Goal: Task Accomplishment & Management: Manage account settings

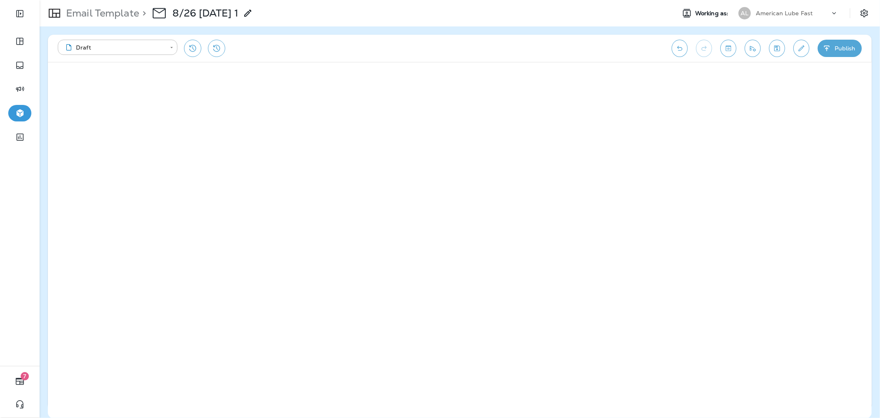
click at [132, 17] on p "Email Template" at bounding box center [101, 13] width 76 height 12
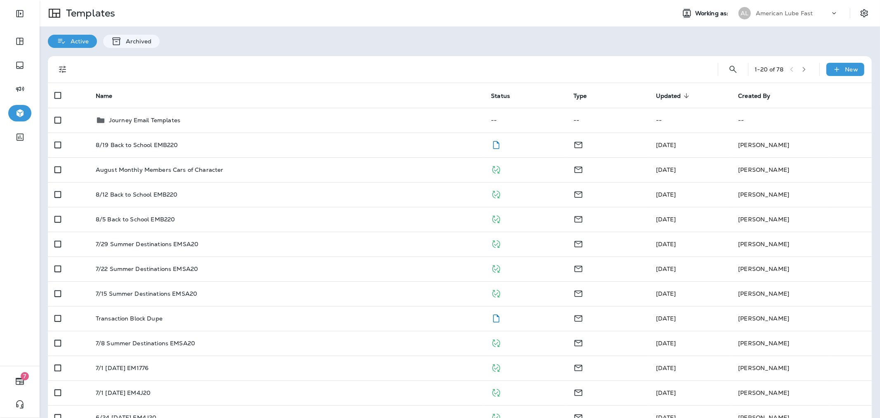
click at [800, 14] on p "American Lube Fast" at bounding box center [784, 13] width 57 height 7
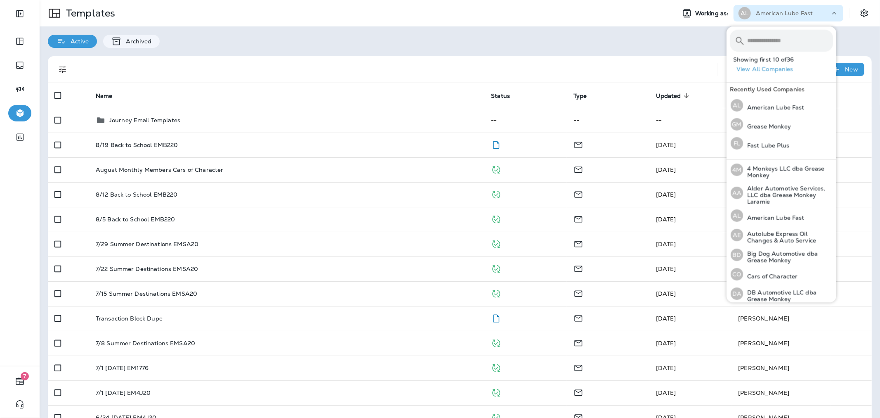
click at [662, 26] on div "Active Archived" at bounding box center [460, 36] width 840 height 21
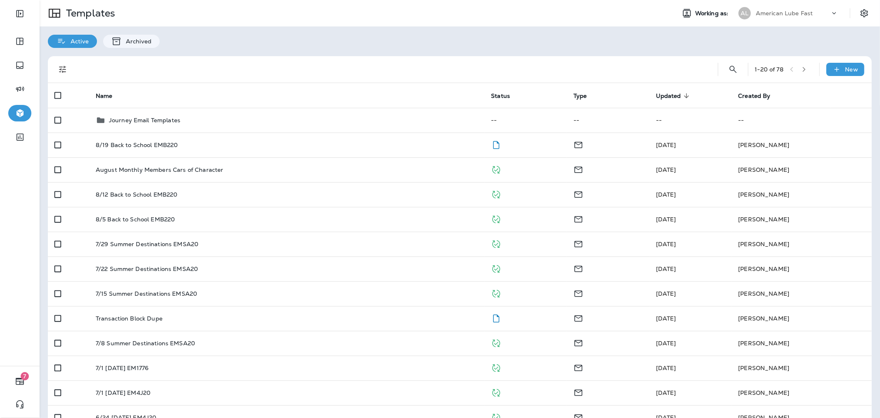
click at [797, 12] on p "American Lube Fast" at bounding box center [784, 13] width 57 height 7
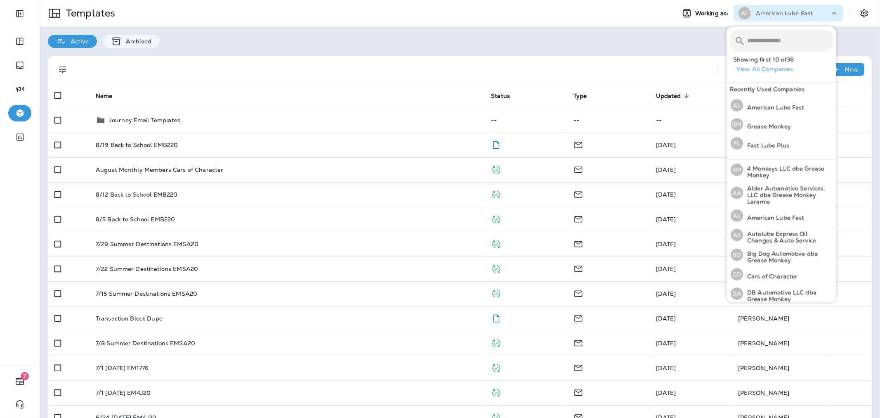
click at [540, 36] on div "Active Archived" at bounding box center [460, 36] width 840 height 21
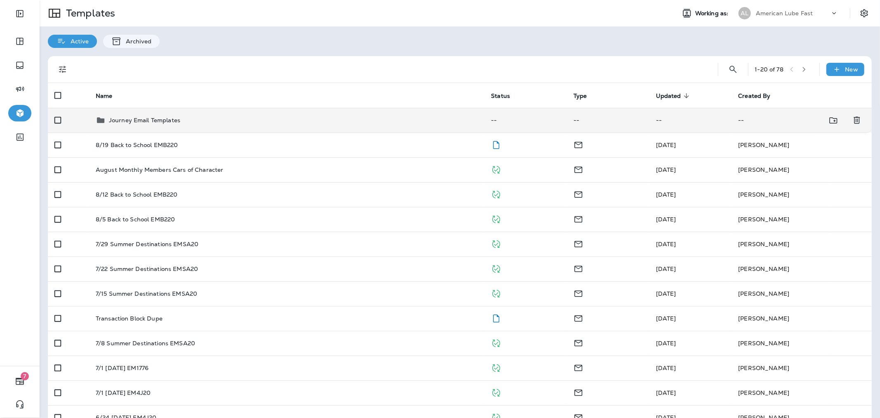
click at [201, 126] on td "Journey Email Templates" at bounding box center [287, 120] width 396 height 25
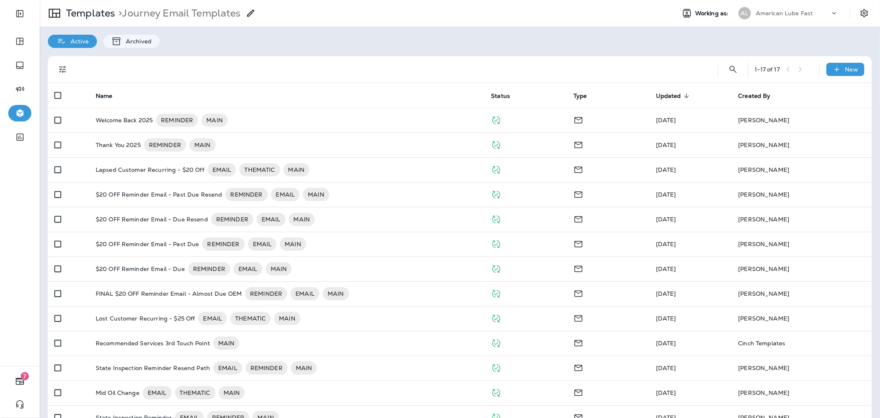
click at [789, 13] on p "American Lube Fast" at bounding box center [784, 13] width 57 height 7
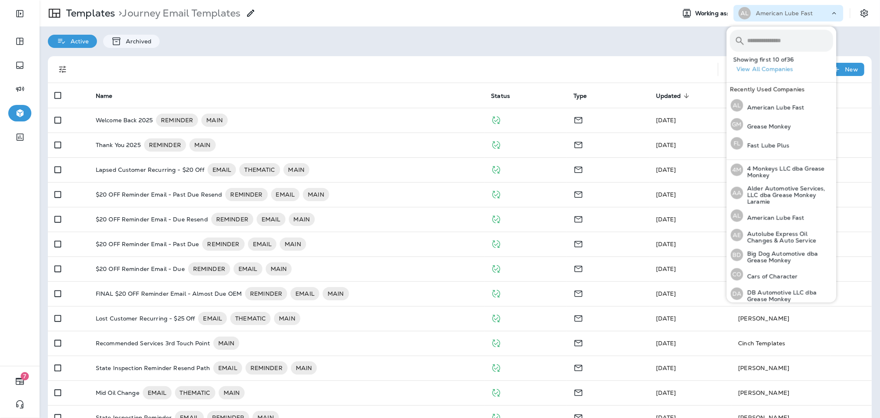
click at [785, 36] on input "text" at bounding box center [790, 41] width 86 height 22
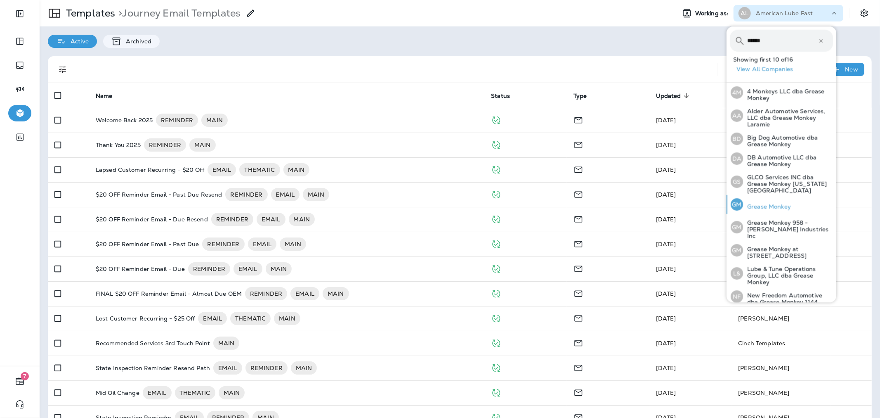
type input "******"
click at [777, 203] on p "Grease Monkey" at bounding box center [767, 206] width 48 height 7
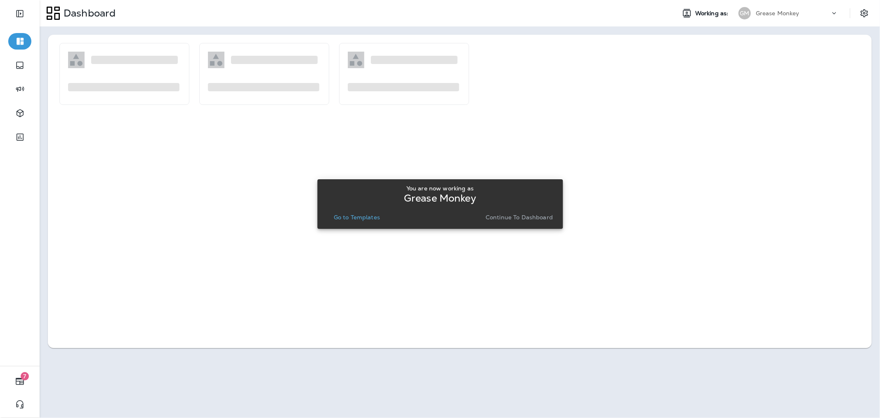
click at [347, 208] on div "You are now working as Grease Monkey Go to Templates Continue to Dashboard" at bounding box center [440, 204] width 232 height 38
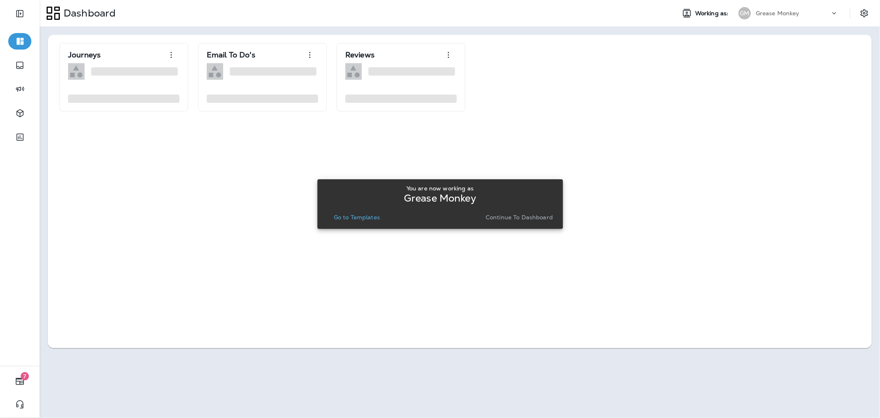
click at [348, 217] on p "Go to Templates" at bounding box center [357, 217] width 46 height 7
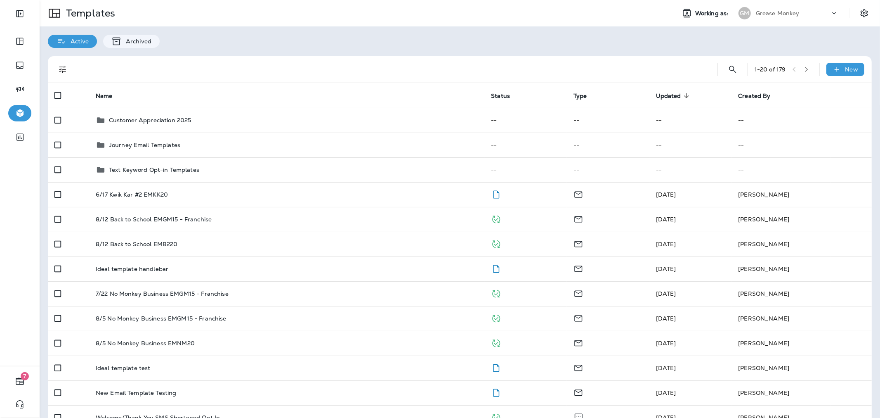
click at [244, 54] on div "1 - 20 of 179 New Name Status Type Updated sorted descending Created By Custome…" at bounding box center [460, 367] width 840 height 638
